Goal: Task Accomplishment & Management: Manage account settings

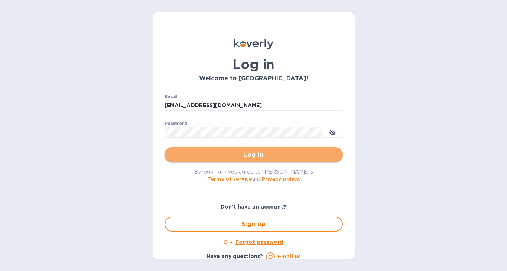
click at [266, 155] on span "Log in" at bounding box center [254, 154] width 167 height 9
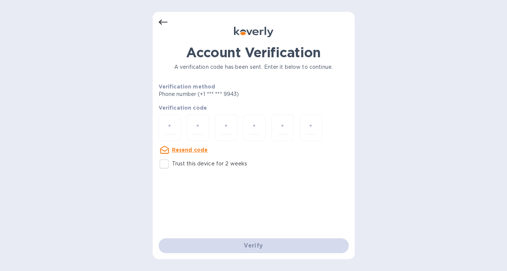
click at [162, 167] on input "Trust this device for 2 weeks" at bounding box center [164, 164] width 16 height 16
checkbox input "true"
click at [176, 128] on div at bounding box center [170, 127] width 22 height 26
type input "5"
type input "4"
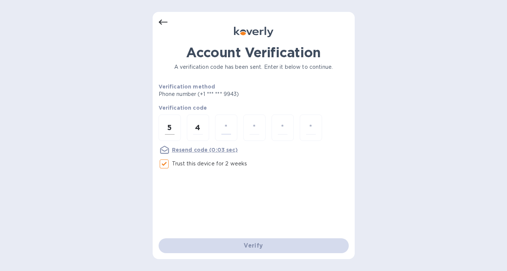
type input "8"
type input "0"
type input "1"
type input "4"
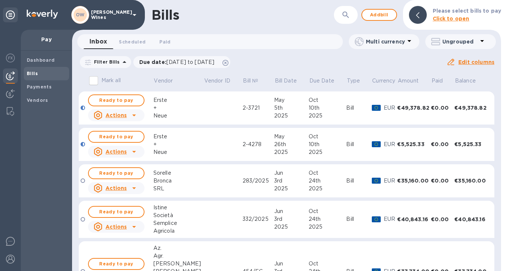
click at [34, 72] on b "Bills" at bounding box center [32, 74] width 11 height 6
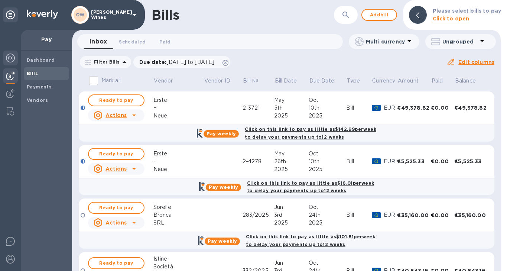
click at [11, 56] on img at bounding box center [10, 58] width 9 height 9
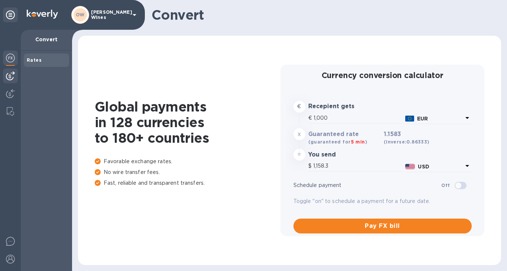
click at [12, 77] on img at bounding box center [10, 75] width 9 height 9
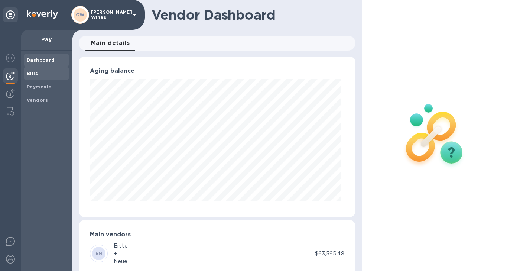
scroll to position [161, 274]
click at [35, 76] on b "Bills" at bounding box center [32, 74] width 11 height 6
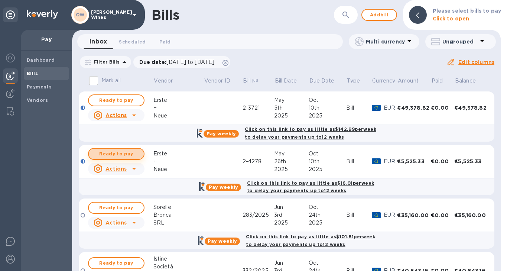
click at [120, 153] on span "Ready to pay" at bounding box center [116, 153] width 43 height 9
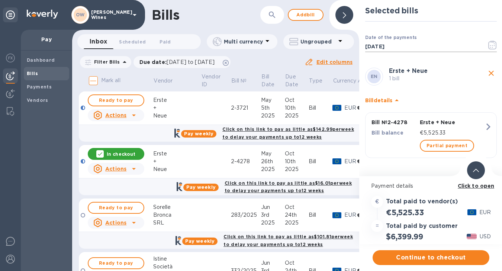
click at [495, 46] on icon "button" at bounding box center [492, 45] width 9 height 9
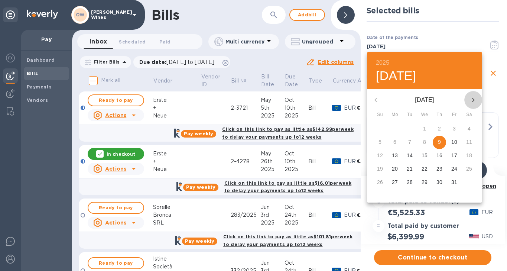
click at [474, 101] on icon "button" at bounding box center [473, 100] width 9 height 9
click at [397, 143] on span "5" at bounding box center [394, 141] width 13 height 7
type input "[DATE]"
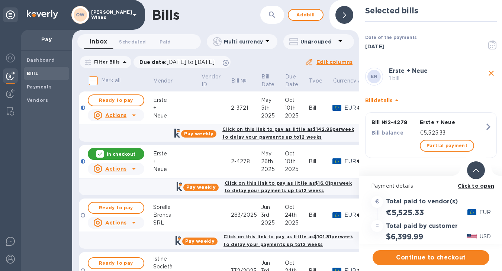
click at [461, 184] on b "Click to open" at bounding box center [476, 186] width 37 height 6
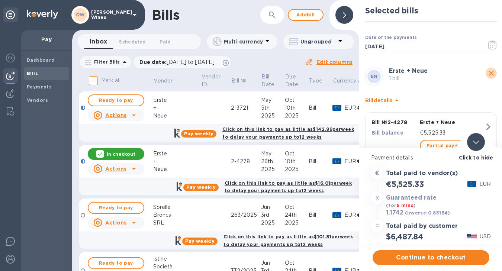
click at [487, 75] on icon "close" at bounding box center [491, 73] width 9 height 9
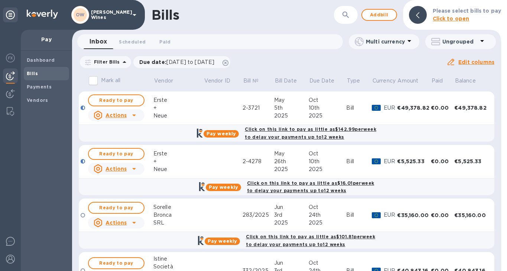
click at [34, 73] on b "Bills" at bounding box center [32, 74] width 11 height 6
